Goal: Information Seeking & Learning: Learn about a topic

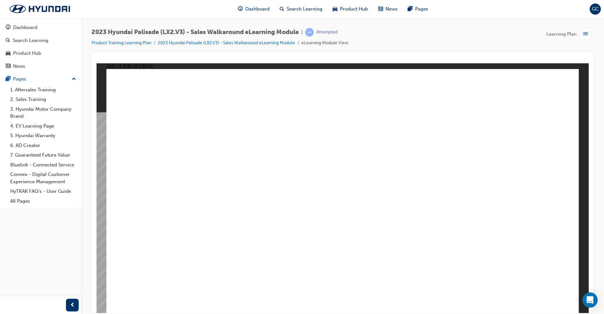
drag, startPoint x: 563, startPoint y: 68, endPoint x: 554, endPoint y: 81, distance: 15.4
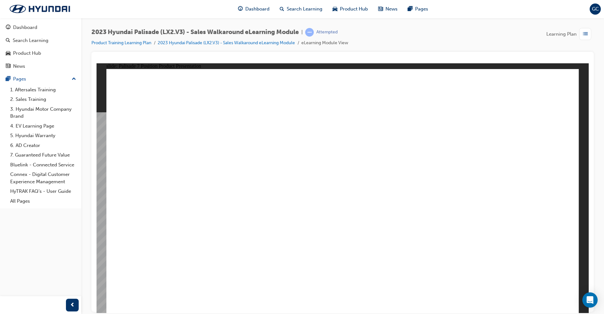
drag, startPoint x: 205, startPoint y: 106, endPoint x: 139, endPoint y: 194, distance: 110.3
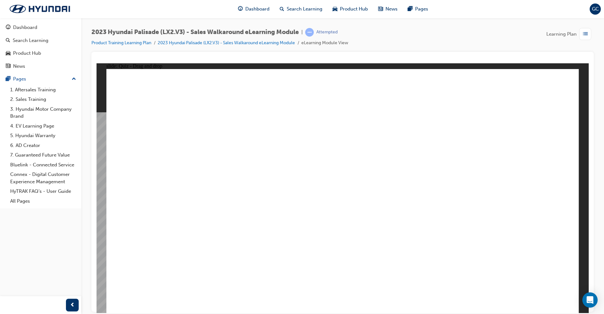
drag, startPoint x: 266, startPoint y: 113, endPoint x: 292, endPoint y: 178, distance: 70.0
drag, startPoint x: 330, startPoint y: 107, endPoint x: 249, endPoint y: 148, distance: 91.2
drag, startPoint x: 135, startPoint y: 104, endPoint x: 311, endPoint y: 262, distance: 235.9
drag, startPoint x: 407, startPoint y: 147, endPoint x: 413, endPoint y: 188, distance: 41.5
drag, startPoint x: 452, startPoint y: 108, endPoint x: 424, endPoint y: 302, distance: 196.7
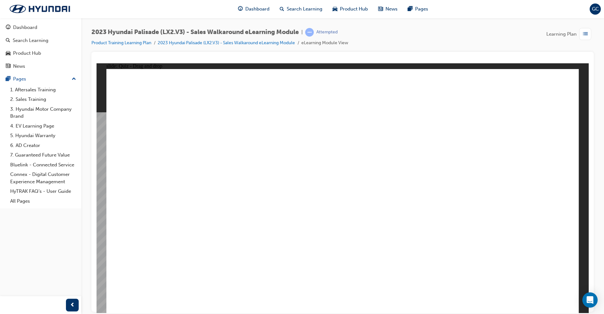
drag, startPoint x: 532, startPoint y: 98, endPoint x: 222, endPoint y: 198, distance: 325.8
drag, startPoint x: 493, startPoint y: 102, endPoint x: 322, endPoint y: 103, distance: 171.7
drag, startPoint x: 509, startPoint y: 125, endPoint x: 296, endPoint y: 255, distance: 249.2
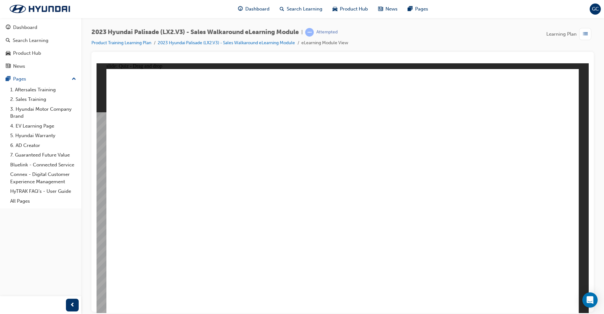
drag, startPoint x: 505, startPoint y: 254, endPoint x: 283, endPoint y: 233, distance: 223.3
drag, startPoint x: 501, startPoint y: 181, endPoint x: 297, endPoint y: 135, distance: 210.0
drag, startPoint x: 504, startPoint y: 231, endPoint x: 290, endPoint y: 164, distance: 224.2
drag, startPoint x: 500, startPoint y: 160, endPoint x: 292, endPoint y: 178, distance: 208.8
drag, startPoint x: 411, startPoint y: 210, endPoint x: 326, endPoint y: 207, distance: 85.1
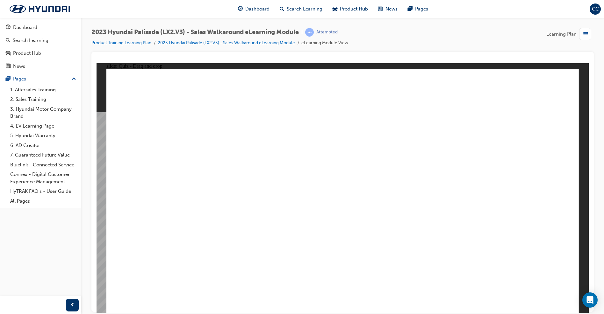
drag, startPoint x: 361, startPoint y: 238, endPoint x: 496, endPoint y: 182, distance: 145.2
drag, startPoint x: 235, startPoint y: 232, endPoint x: 553, endPoint y: 179, distance: 322.2
drag, startPoint x: 292, startPoint y: 229, endPoint x: 180, endPoint y: 182, distance: 120.8
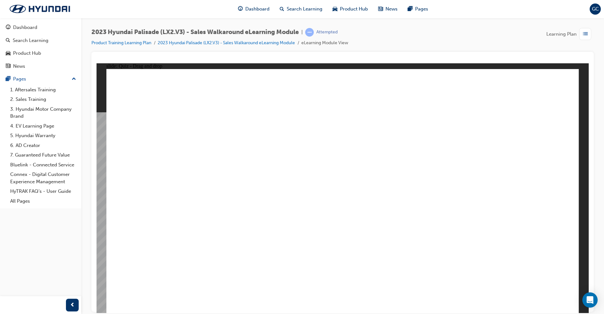
drag, startPoint x: 507, startPoint y: 236, endPoint x: 361, endPoint y: 197, distance: 151.4
drag, startPoint x: 453, startPoint y: 237, endPoint x: 273, endPoint y: 190, distance: 185.9
drag, startPoint x: 273, startPoint y: 227, endPoint x: 468, endPoint y: 177, distance: 201.8
drag, startPoint x: 390, startPoint y: 234, endPoint x: 139, endPoint y: 178, distance: 257.1
drag, startPoint x: 138, startPoint y: 230, endPoint x: 317, endPoint y: 189, distance: 184.1
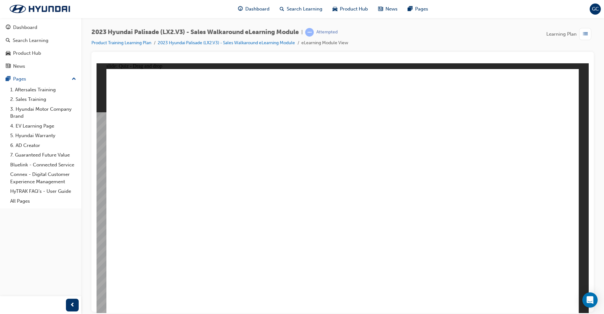
drag, startPoint x: 175, startPoint y: 239, endPoint x: 337, endPoint y: 224, distance: 163.4
drag, startPoint x: 318, startPoint y: 188, endPoint x: 389, endPoint y: 185, distance: 70.8
drag, startPoint x: 313, startPoint y: 168, endPoint x: 400, endPoint y: 178, distance: 87.8
drag, startPoint x: 355, startPoint y: 167, endPoint x: 311, endPoint y: 173, distance: 44.6
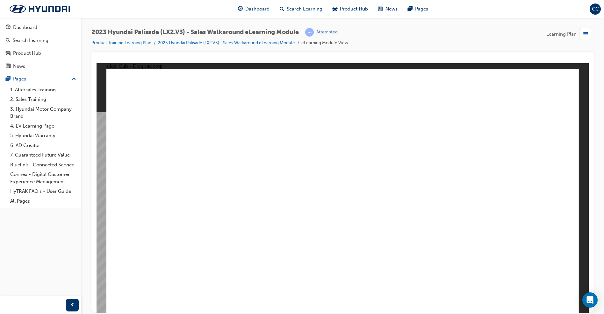
drag, startPoint x: 498, startPoint y: 233, endPoint x: 366, endPoint y: 182, distance: 141.8
drag, startPoint x: 553, startPoint y: 237, endPoint x: 226, endPoint y: 184, distance: 331.0
drag, startPoint x: 312, startPoint y: 104, endPoint x: 499, endPoint y: 199, distance: 209.7
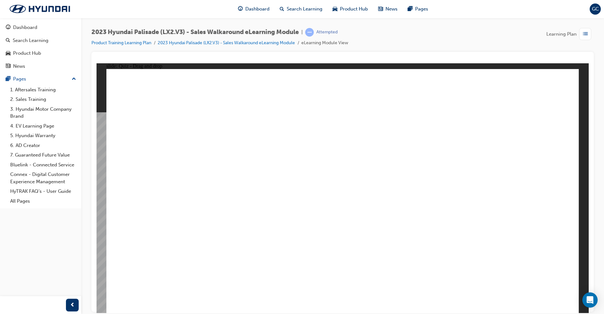
drag, startPoint x: 240, startPoint y: 106, endPoint x: 125, endPoint y: 202, distance: 149.5
drag, startPoint x: 371, startPoint y: 107, endPoint x: 220, endPoint y: 201, distance: 178.2
drag, startPoint x: 182, startPoint y: 110, endPoint x: 310, endPoint y: 174, distance: 142.1
drag, startPoint x: 431, startPoint y: 111, endPoint x: 382, endPoint y: 234, distance: 133.0
drag, startPoint x: 501, startPoint y: 109, endPoint x: 313, endPoint y: 275, distance: 250.9
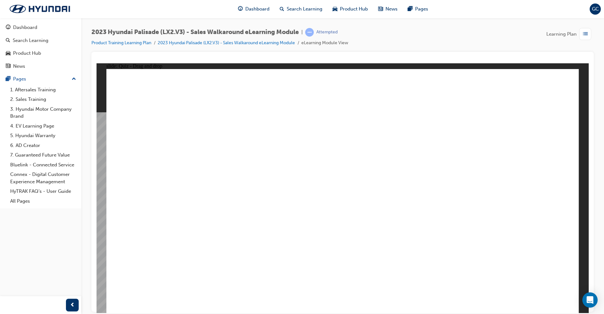
radio input "true"
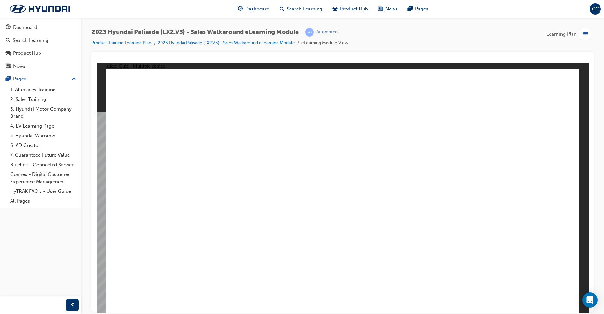
drag, startPoint x: 346, startPoint y: 144, endPoint x: 464, endPoint y: 188, distance: 125.7
drag, startPoint x: 333, startPoint y: 174, endPoint x: 198, endPoint y: 184, distance: 135.1
drag, startPoint x: 314, startPoint y: 199, endPoint x: 416, endPoint y: 200, distance: 102.6
drag, startPoint x: 331, startPoint y: 224, endPoint x: 446, endPoint y: 227, distance: 115.7
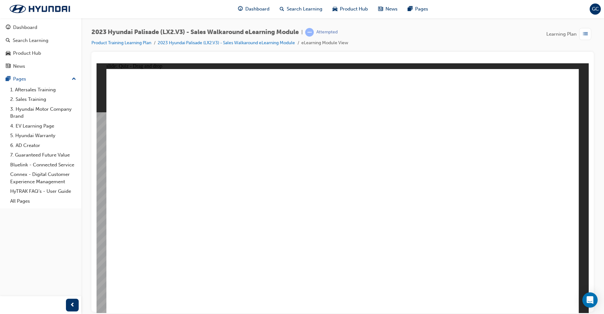
drag, startPoint x: 225, startPoint y: 229, endPoint x: 213, endPoint y: 222, distance: 13.4
drag, startPoint x: 329, startPoint y: 259, endPoint x: 418, endPoint y: 248, distance: 89.2
drag, startPoint x: 346, startPoint y: 287, endPoint x: 274, endPoint y: 240, distance: 85.9
drag, startPoint x: 325, startPoint y: 129, endPoint x: 267, endPoint y: 208, distance: 97.9
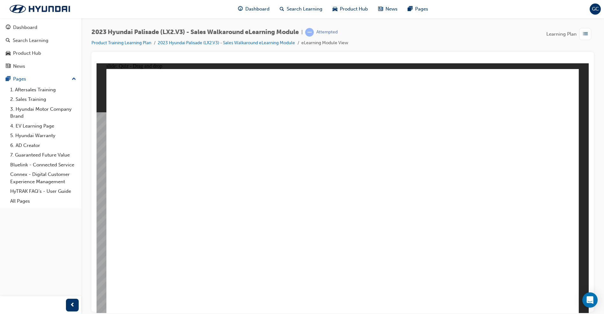
radio input "true"
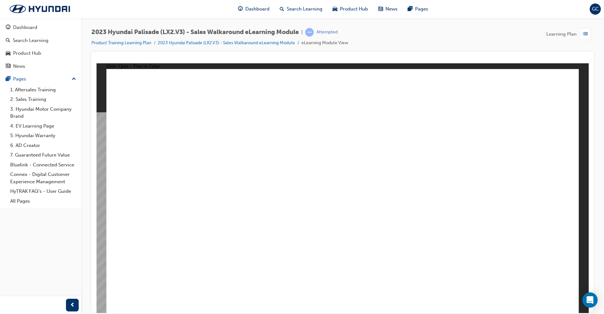
radio input "true"
drag, startPoint x: 285, startPoint y: 224, endPoint x: 420, endPoint y: 254, distance: 138.6
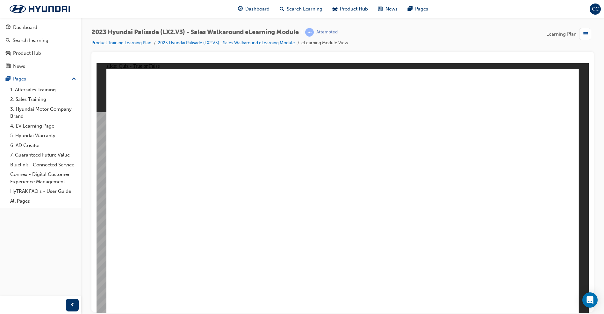
radio input "true"
drag, startPoint x: 440, startPoint y: 111, endPoint x: 501, endPoint y: 265, distance: 165.5
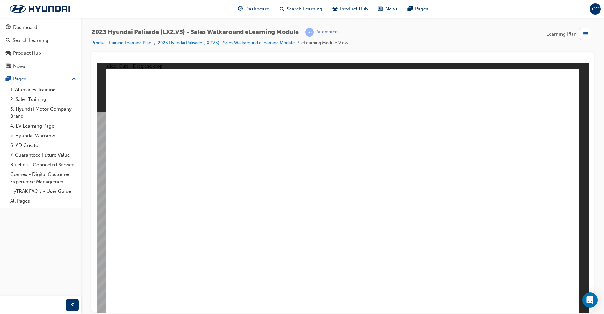
drag, startPoint x: 261, startPoint y: 106, endPoint x: 512, endPoint y: 211, distance: 272.1
drag, startPoint x: 314, startPoint y: 111, endPoint x: 255, endPoint y: 162, distance: 79.0
drag, startPoint x: 358, startPoint y: 105, endPoint x: 287, endPoint y: 259, distance: 169.6
drag, startPoint x: 301, startPoint y: 259, endPoint x: 305, endPoint y: 205, distance: 54.0
drag, startPoint x: 493, startPoint y: 104, endPoint x: 304, endPoint y: 257, distance: 243.2
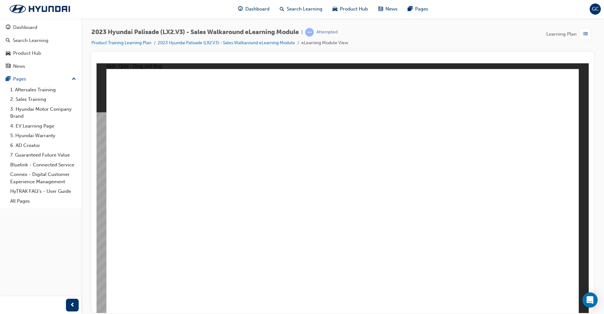
drag, startPoint x: 182, startPoint y: 100, endPoint x: 521, endPoint y: 185, distance: 349.9
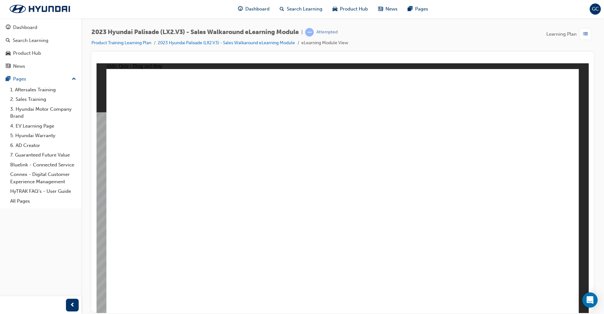
drag, startPoint x: 166, startPoint y: 104, endPoint x: 351, endPoint y: 259, distance: 241.7
drag, startPoint x: 461, startPoint y: 118, endPoint x: 429, endPoint y: 290, distance: 175.3
drag, startPoint x: 526, startPoint y: 106, endPoint x: 209, endPoint y: 188, distance: 327.8
drag, startPoint x: 206, startPoint y: 105, endPoint x: 142, endPoint y: 185, distance: 102.2
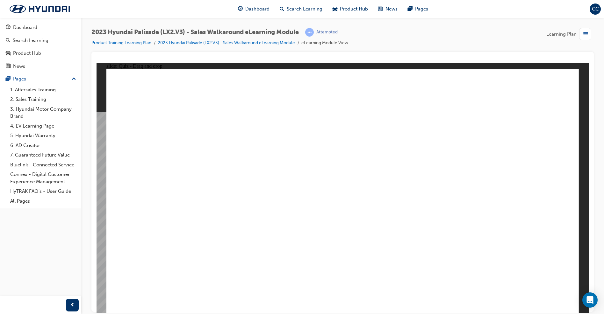
drag, startPoint x: 269, startPoint y: 106, endPoint x: 304, endPoint y: 171, distance: 73.7
drag, startPoint x: 335, startPoint y: 106, endPoint x: 470, endPoint y: 193, distance: 161.0
drag, startPoint x: 400, startPoint y: 95, endPoint x: 397, endPoint y: 227, distance: 131.9
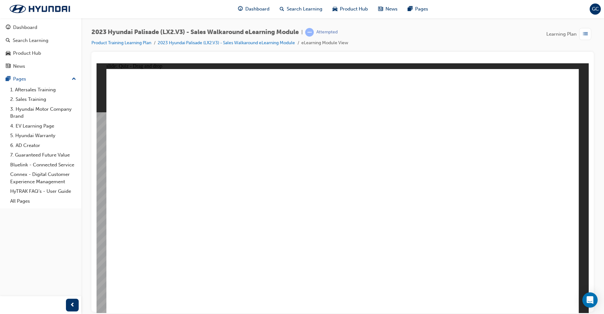
drag, startPoint x: 511, startPoint y: 104, endPoint x: 308, endPoint y: 111, distance: 203.6
drag, startPoint x: 495, startPoint y: 176, endPoint x: 272, endPoint y: 128, distance: 228.6
drag, startPoint x: 510, startPoint y: 209, endPoint x: 324, endPoint y: 156, distance: 193.9
drag, startPoint x: 501, startPoint y: 229, endPoint x: 282, endPoint y: 175, distance: 224.9
drag, startPoint x: 493, startPoint y: 156, endPoint x: 309, endPoint y: 204, distance: 190.0
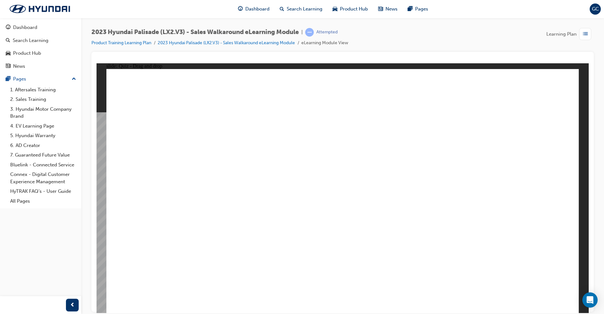
drag, startPoint x: 528, startPoint y: 253, endPoint x: 299, endPoint y: 228, distance: 230.7
drag, startPoint x: 497, startPoint y: 134, endPoint x: 305, endPoint y: 259, distance: 229.5
drag, startPoint x: 549, startPoint y: 233, endPoint x: 221, endPoint y: 187, distance: 331.2
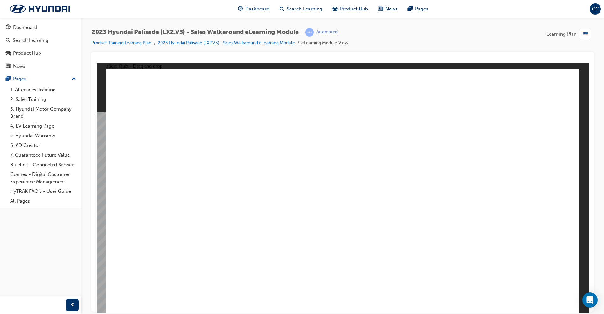
drag, startPoint x: 459, startPoint y: 238, endPoint x: 265, endPoint y: 185, distance: 200.7
drag, startPoint x: 501, startPoint y: 233, endPoint x: 360, endPoint y: 182, distance: 150.1
drag, startPoint x: 364, startPoint y: 245, endPoint x: 505, endPoint y: 197, distance: 148.5
drag, startPoint x: 324, startPoint y: 226, endPoint x: 202, endPoint y: 167, distance: 135.3
drag, startPoint x: 272, startPoint y: 231, endPoint x: 470, endPoint y: 188, distance: 202.2
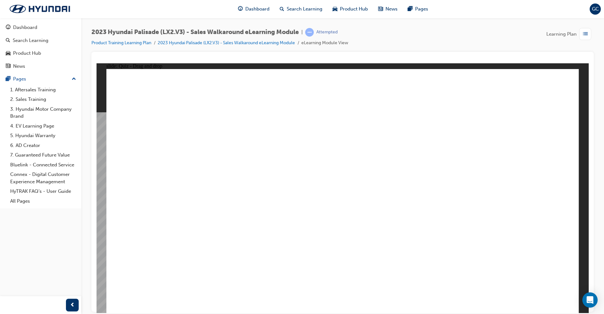
drag, startPoint x: 223, startPoint y: 240, endPoint x: 554, endPoint y: 193, distance: 333.9
drag, startPoint x: 420, startPoint y: 233, endPoint x: 153, endPoint y: 188, distance: 271.6
drag, startPoint x: 184, startPoint y: 229, endPoint x: 326, endPoint y: 182, distance: 149.5
drag, startPoint x: 137, startPoint y: 243, endPoint x: 411, endPoint y: 185, distance: 280.5
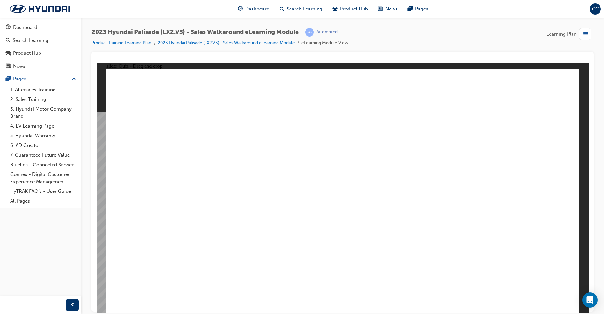
drag, startPoint x: 183, startPoint y: 107, endPoint x: 322, endPoint y: 171, distance: 152.9
drag, startPoint x: 251, startPoint y: 114, endPoint x: 155, endPoint y: 194, distance: 124.4
drag, startPoint x: 324, startPoint y: 105, endPoint x: 465, endPoint y: 159, distance: 151.2
drag, startPoint x: 388, startPoint y: 108, endPoint x: 348, endPoint y: 177, distance: 79.2
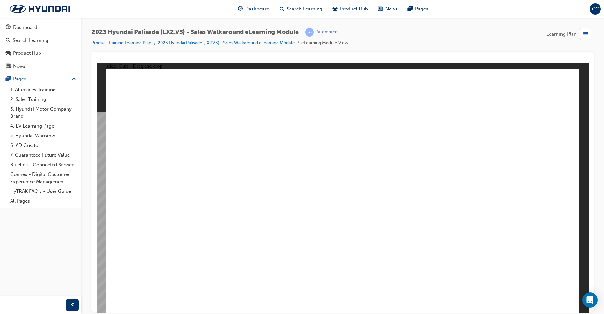
drag, startPoint x: 454, startPoint y: 108, endPoint x: 407, endPoint y: 234, distance: 134.9
drag, startPoint x: 519, startPoint y: 105, endPoint x: 352, endPoint y: 272, distance: 235.3
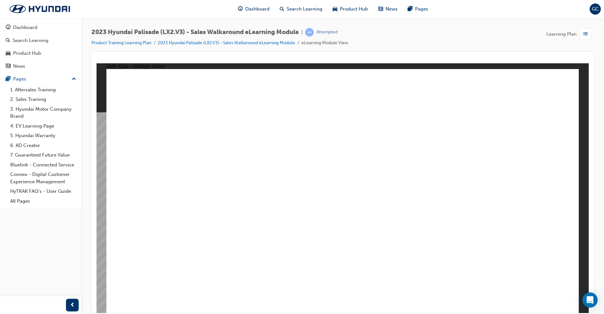
radio input "true"
drag, startPoint x: 336, startPoint y: 123, endPoint x: 204, endPoint y: 175, distance: 141.5
drag, startPoint x: 317, startPoint y: 147, endPoint x: 451, endPoint y: 188, distance: 140.4
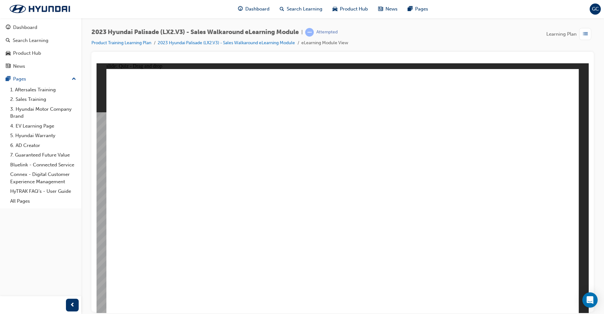
drag, startPoint x: 330, startPoint y: 196, endPoint x: 216, endPoint y: 198, distance: 113.7
drag, startPoint x: 338, startPoint y: 219, endPoint x: 423, endPoint y: 217, distance: 85.4
drag, startPoint x: 336, startPoint y: 242, endPoint x: 228, endPoint y: 217, distance: 110.9
drag, startPoint x: 355, startPoint y: 281, endPoint x: 429, endPoint y: 246, distance: 81.6
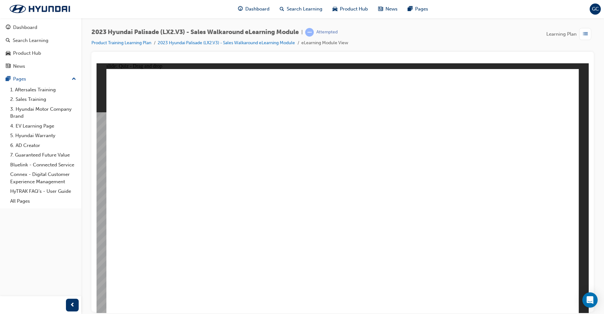
radio input "true"
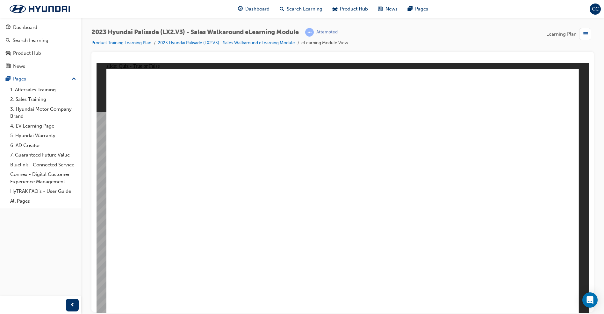
radio input "true"
drag, startPoint x: 271, startPoint y: 218, endPoint x: 340, endPoint y: 230, distance: 69.6
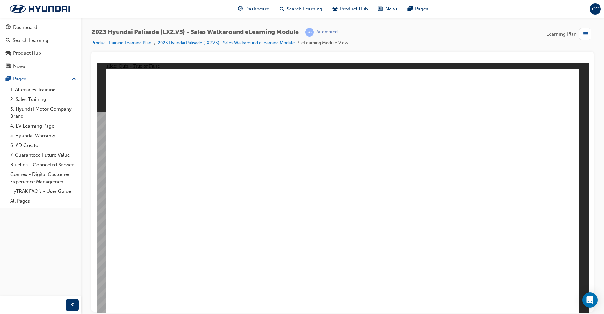
radio input "true"
drag, startPoint x: 304, startPoint y: 109, endPoint x: 256, endPoint y: 167, distance: 75.5
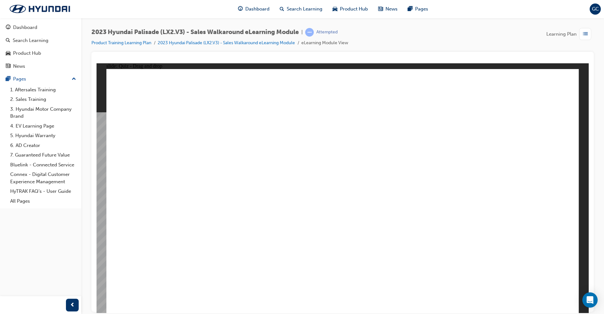
drag, startPoint x: 433, startPoint y: 105, endPoint x: 502, endPoint y: 275, distance: 182.9
drag, startPoint x: 280, startPoint y: 126, endPoint x: 526, endPoint y: 151, distance: 247.1
drag, startPoint x: 385, startPoint y: 111, endPoint x: 393, endPoint y: 185, distance: 73.7
drag, startPoint x: 510, startPoint y: 112, endPoint x: 335, endPoint y: 263, distance: 230.6
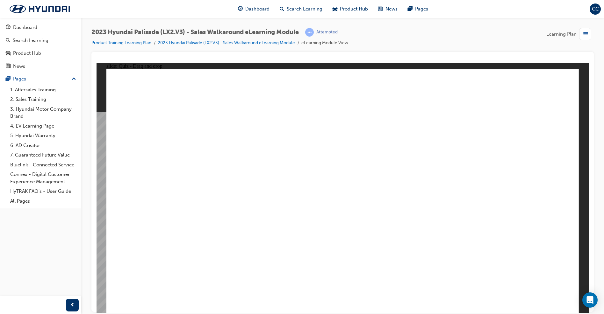
drag, startPoint x: 283, startPoint y: 116, endPoint x: 502, endPoint y: 190, distance: 231.3
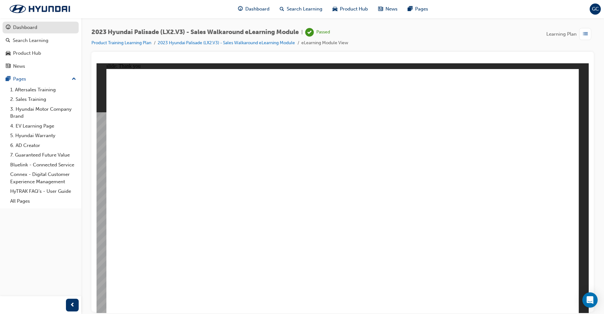
click at [23, 27] on div "Dashboard" at bounding box center [25, 27] width 24 height 7
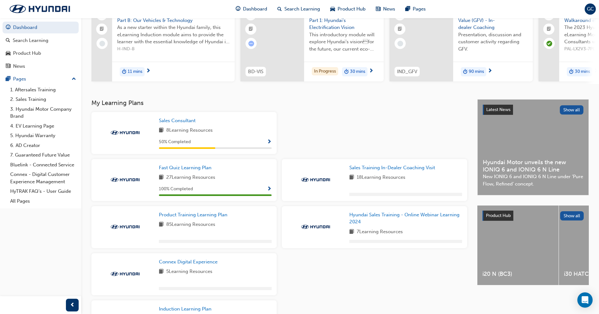
scroll to position [64, 0]
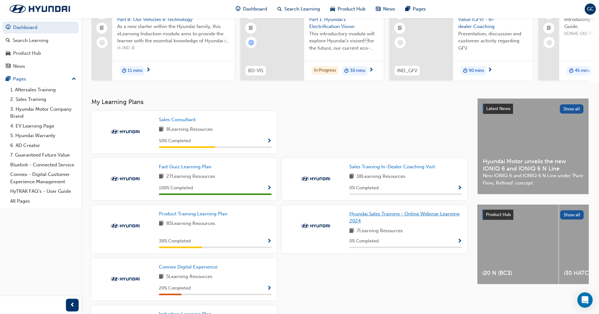
click at [377, 218] on span "Hyundai Sales Training - Online Webinar Learning 2024" at bounding box center [404, 217] width 110 height 13
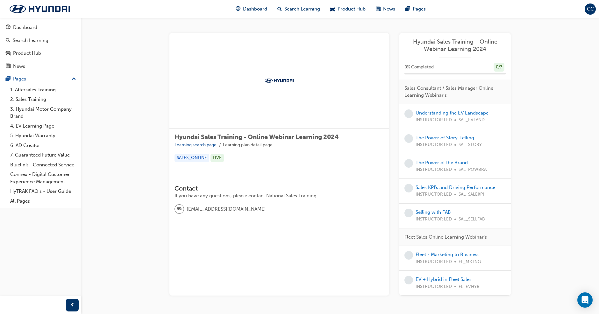
click at [423, 114] on link "Understanding the EV Landscape" at bounding box center [452, 113] width 73 height 6
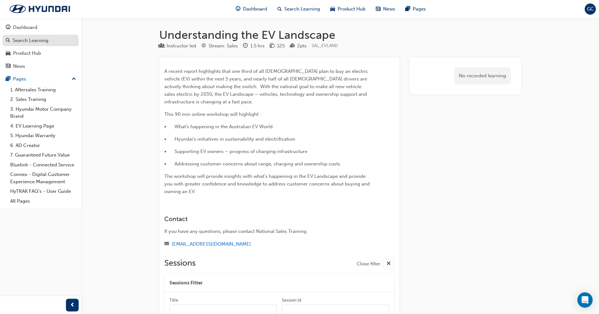
click at [23, 41] on div "Search Learning" at bounding box center [31, 40] width 36 height 7
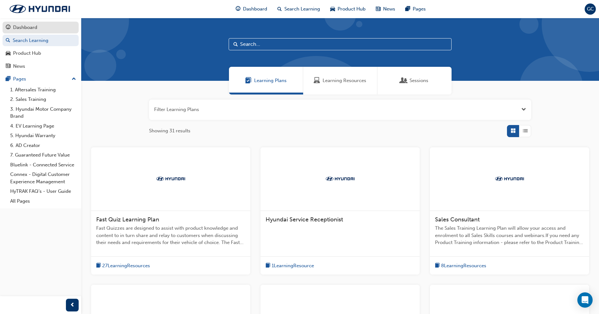
click at [31, 25] on div "Dashboard" at bounding box center [25, 27] width 24 height 7
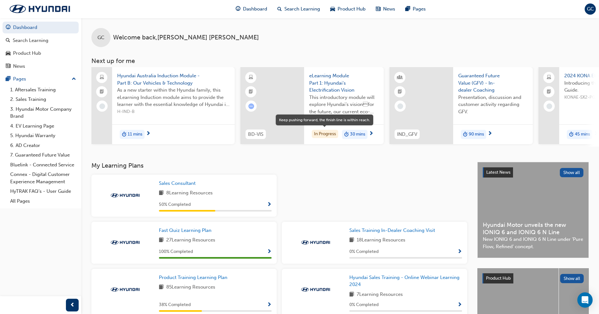
click at [327, 136] on div "In Progress" at bounding box center [325, 134] width 26 height 9
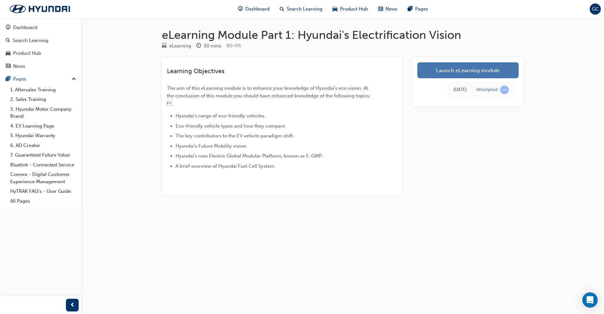
click at [435, 69] on link "Launch eLearning module" at bounding box center [467, 70] width 101 height 16
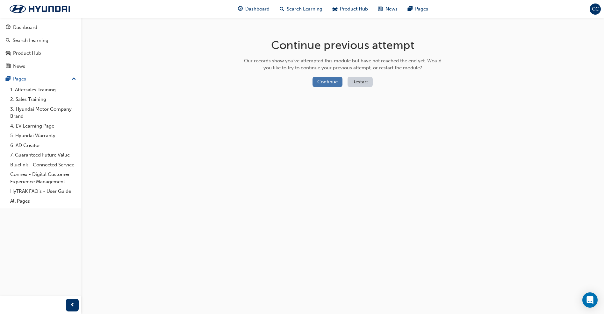
click at [320, 85] on button "Continue" at bounding box center [327, 82] width 30 height 11
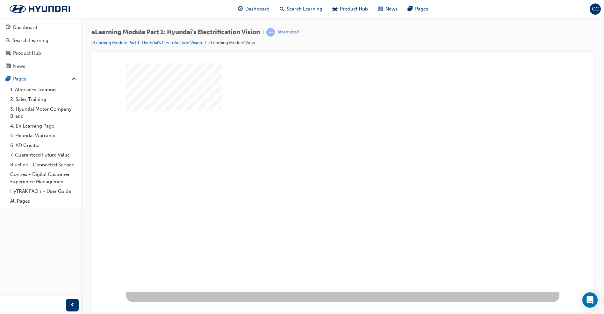
click at [324, 159] on div "play" at bounding box center [324, 159] width 0 height 0
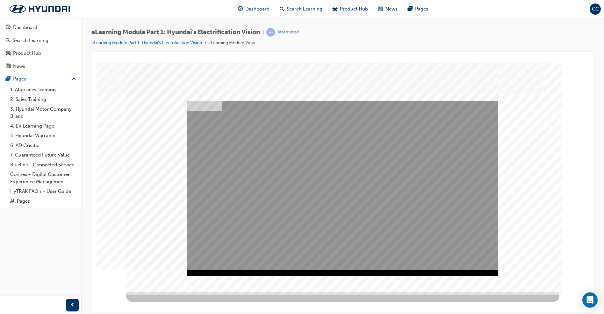
click at [206, 101] on div "Play" at bounding box center [342, 101] width 311 height 0
click at [314, 203] on div "Video" at bounding box center [342, 188] width 311 height 175
click at [228, 101] on div "Progress, Video at 0 seconds" at bounding box center [293, 101] width 213 height 0
click at [207, 101] on div "Play" at bounding box center [342, 101] width 311 height 0
click at [489, 101] on div "Full Screen" at bounding box center [342, 101] width 311 height 0
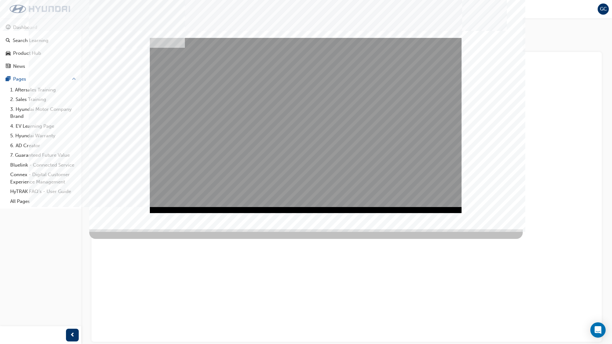
click at [326, 89] on video "" at bounding box center [305, 125] width 311 height 175
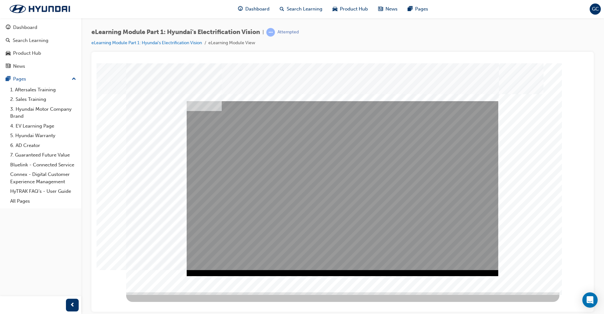
click at [204, 101] on div "Play" at bounding box center [342, 101] width 311 height 0
drag, startPoint x: 231, startPoint y: 268, endPoint x: 440, endPoint y: 268, distance: 209.9
click at [400, 101] on div "Progress, Video at 0 seconds" at bounding box center [293, 101] width 213 height 0
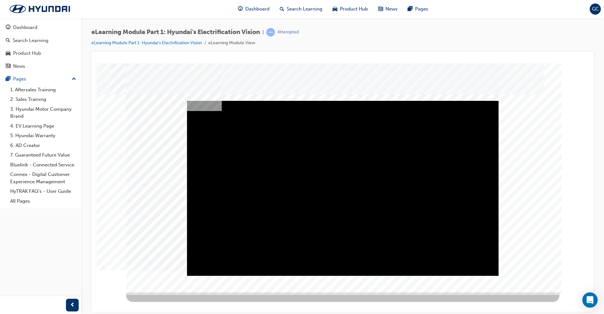
click at [522, 84] on body "Loading..." at bounding box center [342, 75] width 487 height 18
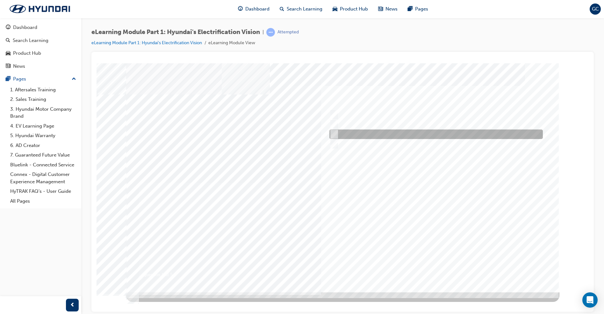
click at [333, 134] on input "Electric Global Modular Platform" at bounding box center [332, 134] width 7 height 7
radio input "true"
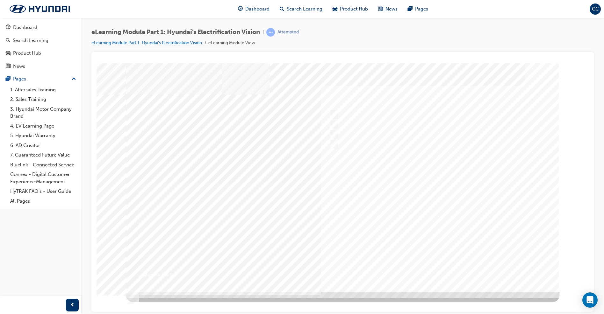
click at [438, 272] on div at bounding box center [342, 177] width 433 height 229
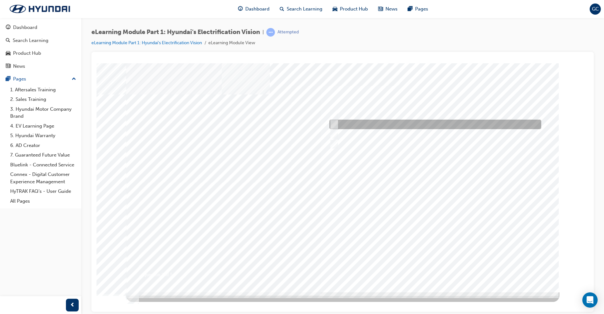
click at [332, 124] on input "IONIQ" at bounding box center [332, 124] width 7 height 7
radio input "true"
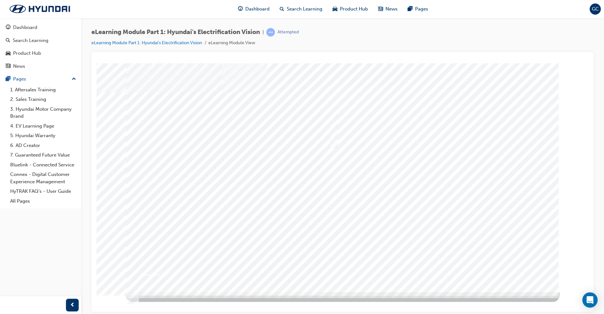
click at [363, 210] on div at bounding box center [342, 177] width 433 height 229
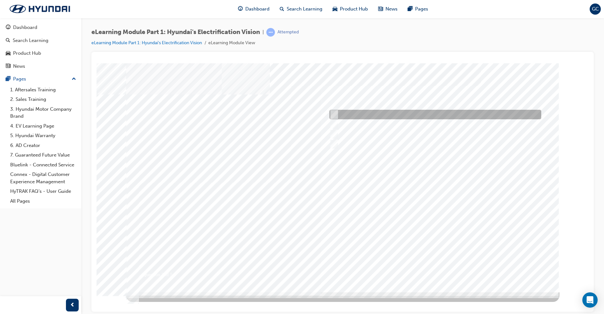
click at [340, 117] on div at bounding box center [434, 115] width 212 height 10
checkbox input "true"
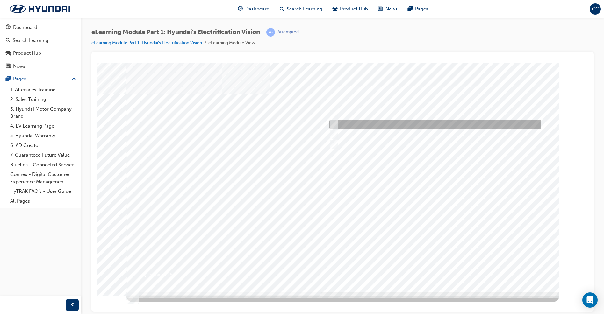
drag, startPoint x: 336, startPoint y: 125, endPoint x: 335, endPoint y: 132, distance: 7.4
click at [336, 125] on div at bounding box center [434, 125] width 212 height 10
checkbox input "true"
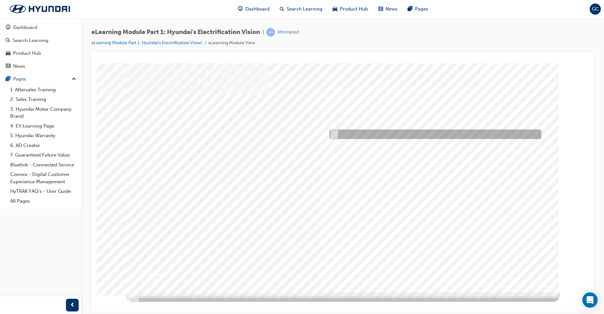
click at [335, 132] on input "Dynamic hybrid system" at bounding box center [332, 134] width 7 height 7
checkbox input "true"
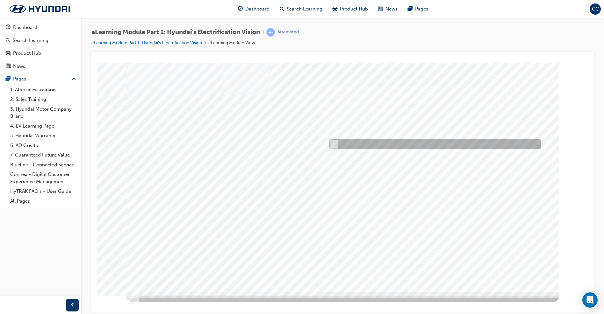
drag, startPoint x: 336, startPoint y: 141, endPoint x: 339, endPoint y: 147, distance: 6.9
click at [336, 141] on div at bounding box center [434, 144] width 212 height 10
checkbox input "true"
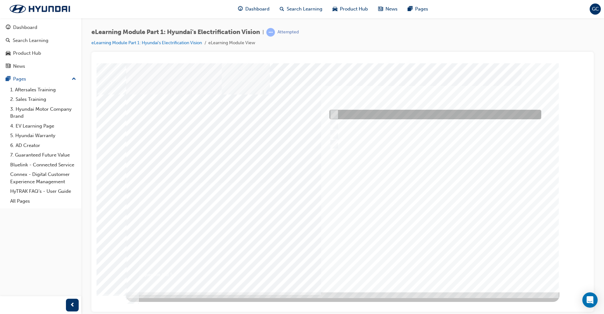
click at [334, 115] on input "Eco-friendly, durable and safe solution" at bounding box center [332, 114] width 7 height 7
checkbox input "true"
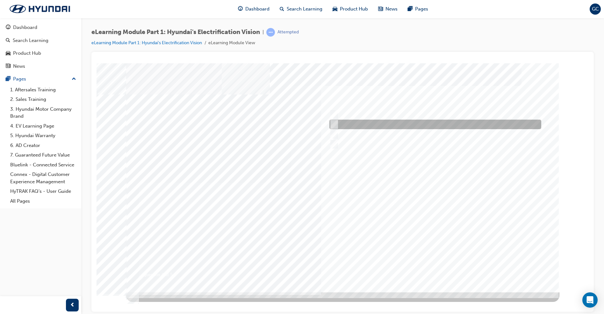
click at [333, 125] on input "Pure water is the only emission" at bounding box center [332, 124] width 7 height 7
checkbox input "true"
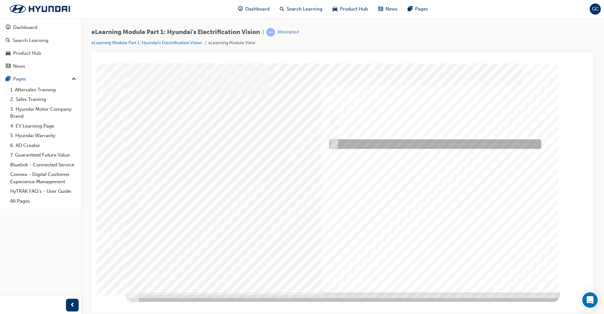
click at [333, 145] on input "Air purification effect" at bounding box center [332, 144] width 7 height 7
checkbox input "true"
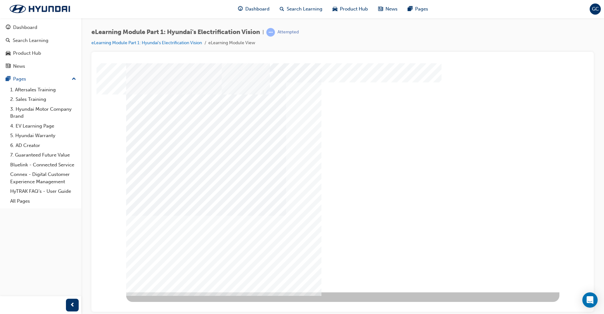
drag, startPoint x: 375, startPoint y: 217, endPoint x: 362, endPoint y: 220, distance: 13.3
drag, startPoint x: 374, startPoint y: 94, endPoint x: 461, endPoint y: 164, distance: 112.1
click at [461, 165] on div at bounding box center [342, 177] width 433 height 229
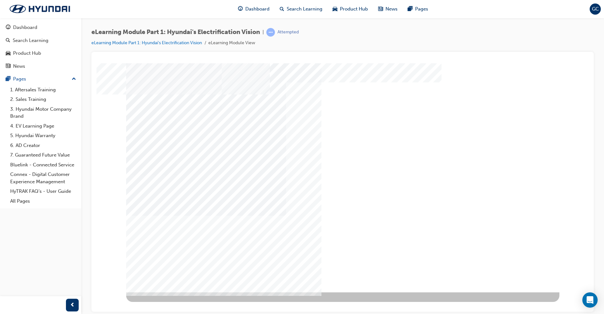
drag, startPoint x: 358, startPoint y: 175, endPoint x: 371, endPoint y: 141, distance: 36.9
drag, startPoint x: 351, startPoint y: 83, endPoint x: 407, endPoint y: 200, distance: 129.5
click at [407, 200] on div at bounding box center [342, 177] width 433 height 229
drag, startPoint x: 410, startPoint y: 85, endPoint x: 425, endPoint y: 111, distance: 30.0
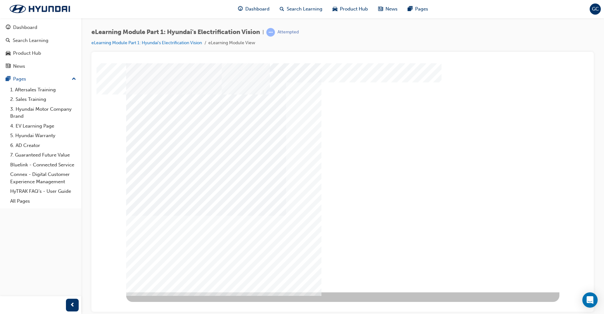
click at [357, 187] on div at bounding box center [342, 177] width 433 height 229
drag, startPoint x: 450, startPoint y: 85, endPoint x: 508, endPoint y: 123, distance: 68.9
click at [511, 183] on div at bounding box center [342, 177] width 433 height 229
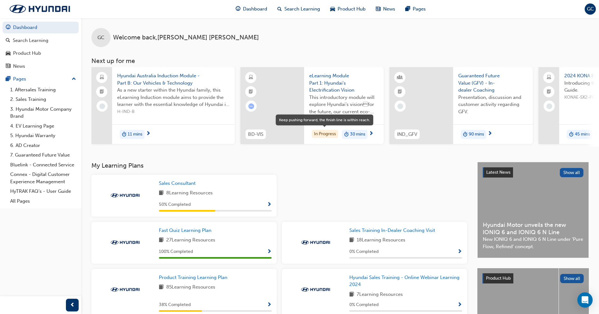
click at [319, 132] on div "In Progress" at bounding box center [325, 134] width 26 height 9
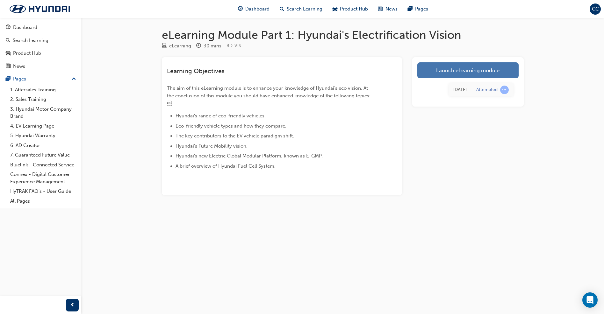
click at [446, 73] on link "Launch eLearning module" at bounding box center [467, 70] width 101 height 16
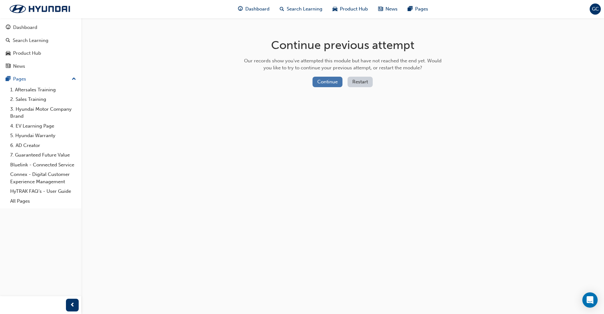
click at [331, 83] on button "Continue" at bounding box center [327, 82] width 30 height 11
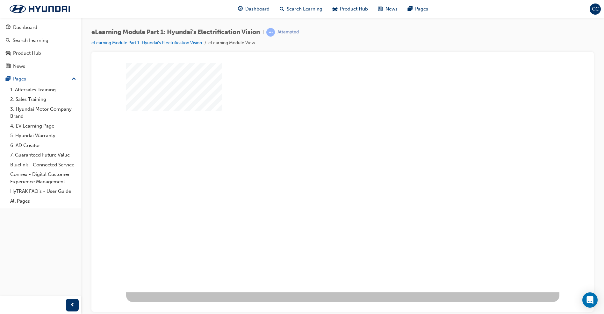
click at [324, 159] on div "play" at bounding box center [324, 159] width 0 height 0
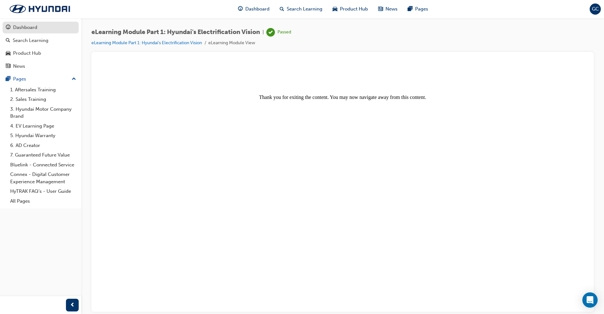
click at [22, 29] on div "Dashboard" at bounding box center [25, 27] width 24 height 7
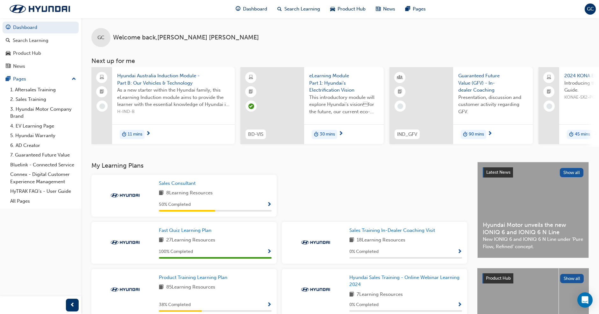
click at [149, 76] on span "Hyundai Australia Induction Module - Part B: Our Vehicles & Technology" at bounding box center [173, 79] width 112 height 14
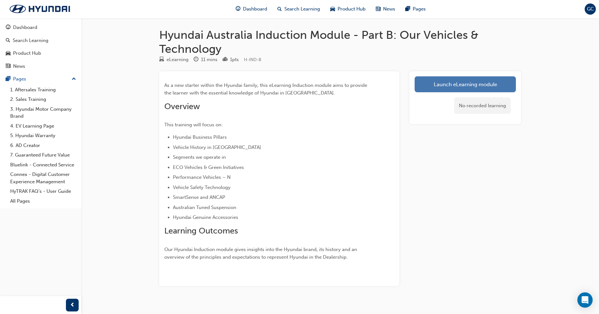
click at [495, 84] on link "Launch eLearning module" at bounding box center [465, 84] width 101 height 16
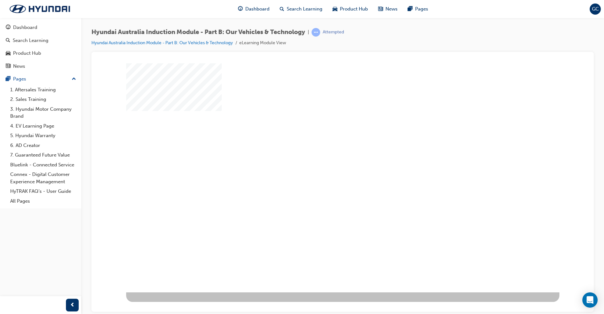
click at [324, 159] on div "play" at bounding box center [324, 159] width 0 height 0
